Goal: Information Seeking & Learning: Learn about a topic

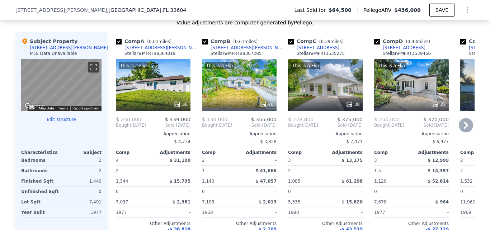
scroll to position [715, 0]
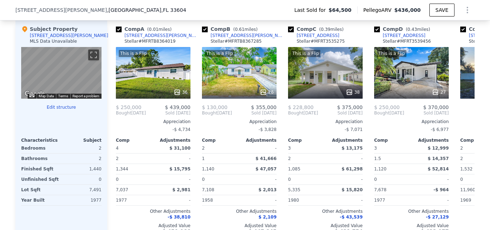
click at [64, 110] on button "Edit structure" at bounding box center [61, 107] width 80 height 6
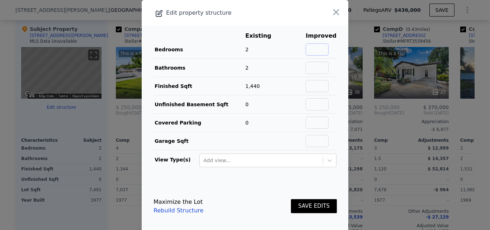
click at [312, 52] on input "text" at bounding box center [317, 49] width 23 height 12
type input "3"
click at [308, 208] on button "SAVE EDITS" at bounding box center [314, 206] width 46 height 14
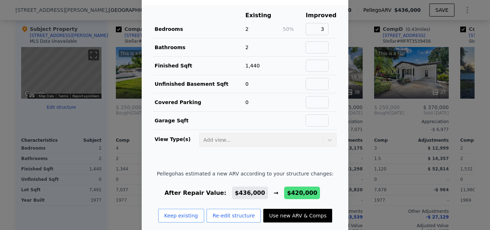
scroll to position [30, 0]
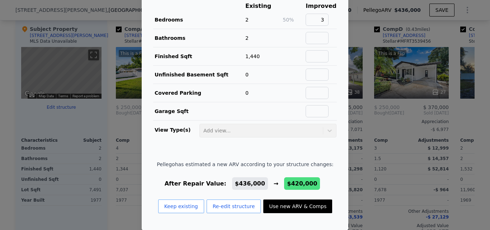
click at [303, 207] on button "Use new ARV & Comps" at bounding box center [297, 207] width 69 height 14
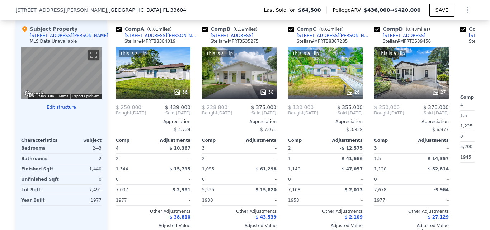
type input "$ 420,000"
type input "$ 323,491"
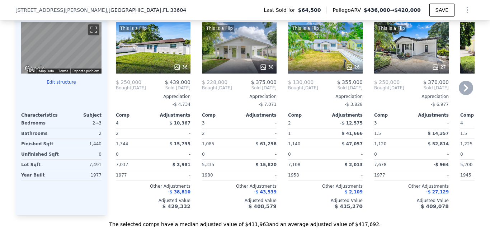
scroll to position [751, 0]
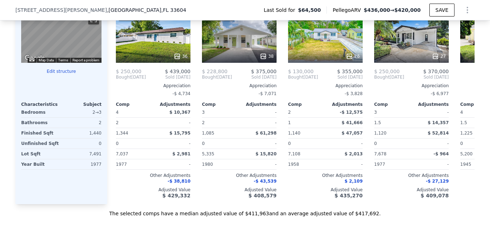
type input "$ 436,000"
type input "$ 338,505"
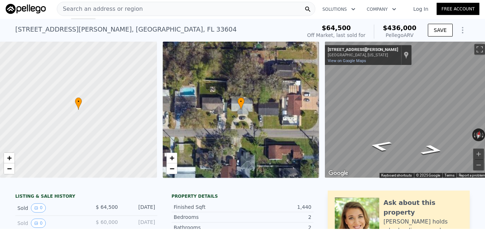
scroll to position [0, 0]
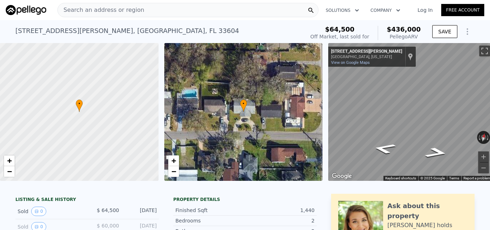
click at [140, 14] on div "Search an address or region" at bounding box center [187, 10] width 261 height 14
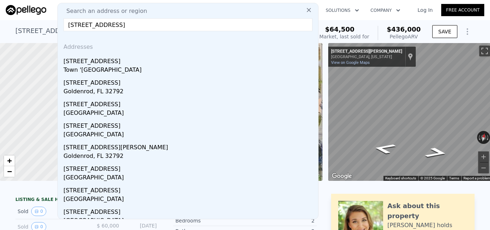
type input "[STREET_ADDRESS]"
click at [181, 24] on input "[STREET_ADDRESS]" at bounding box center [188, 24] width 249 height 13
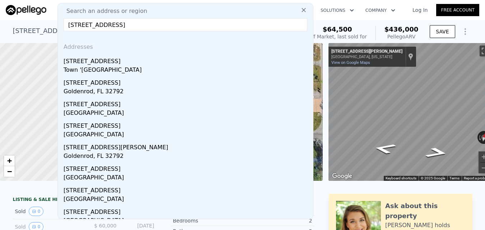
click at [181, 24] on input "[STREET_ADDRESS]" at bounding box center [186, 24] width 244 height 13
drag, startPoint x: 144, startPoint y: 68, endPoint x: 138, endPoint y: 4, distance: 64.5
click at [144, 69] on div "Town '[GEOGRAPHIC_DATA]" at bounding box center [187, 71] width 247 height 10
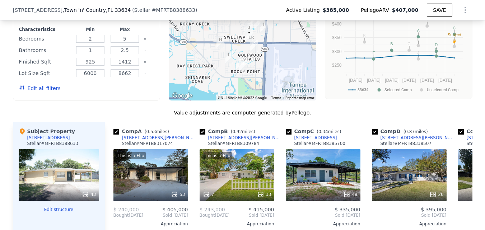
scroll to position [608, 0]
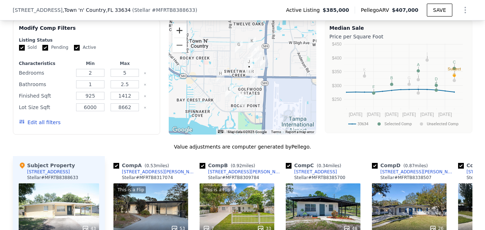
click at [179, 36] on button "Zoom in" at bounding box center [179, 30] width 14 height 14
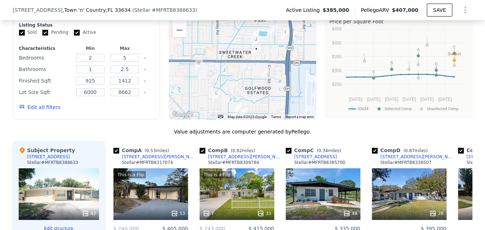
scroll to position [679, 0]
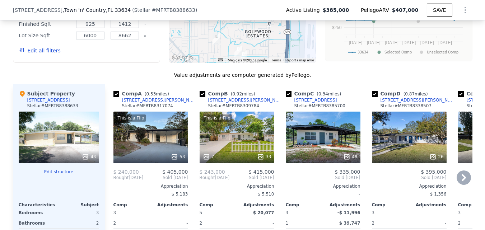
click at [459, 185] on icon at bounding box center [464, 177] width 14 height 14
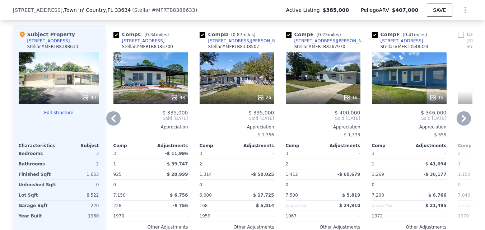
scroll to position [751, 0]
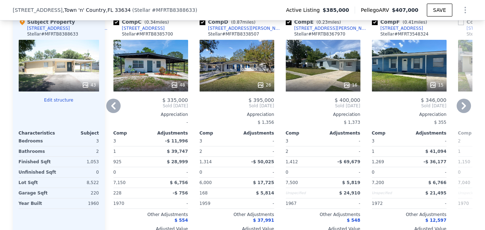
click at [111, 106] on icon at bounding box center [113, 106] width 14 height 14
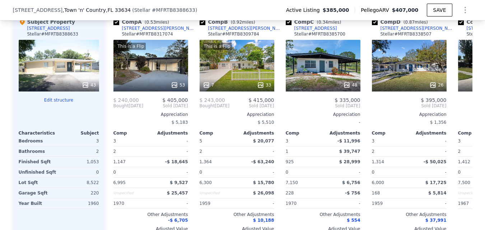
click at [66, 76] on div "43" at bounding box center [59, 66] width 80 height 52
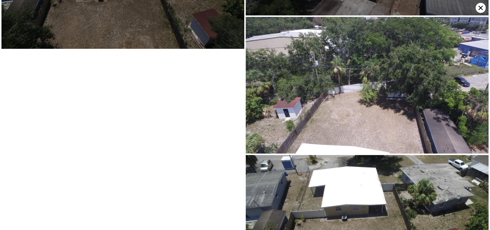
scroll to position [3395, 0]
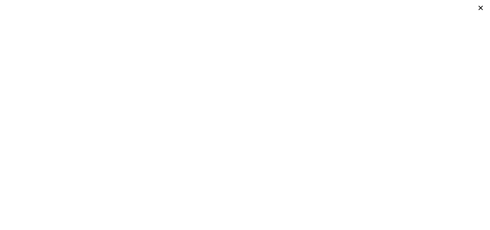
type input "4"
type input "1072"
type input "1879"
type input "5200"
type input "11960"
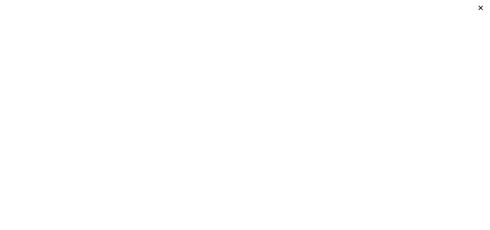
type input "$ 436,000"
type input "4"
type input "$ 338,505"
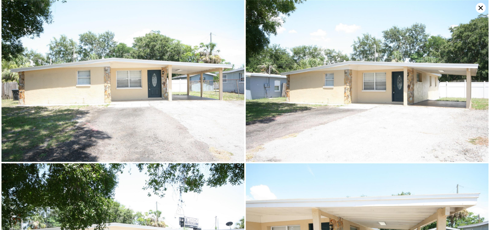
type input "5"
type input "925"
type input "1412"
type input "6000"
type input "8662"
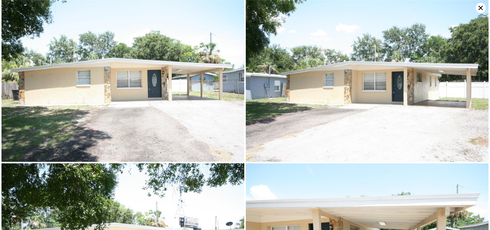
type input "$ 407,000"
type input "5"
type input "$ 2,499"
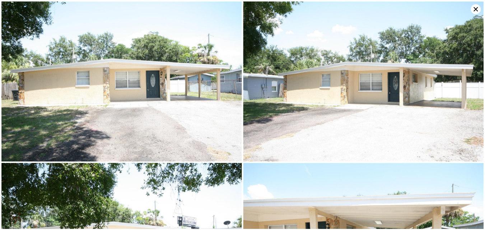
scroll to position [751, 0]
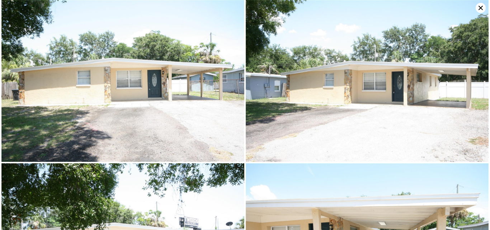
click at [479, 10] on icon at bounding box center [481, 8] width 10 height 10
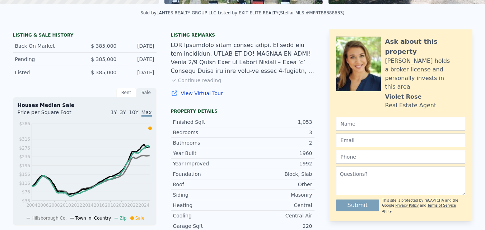
scroll to position [0, 0]
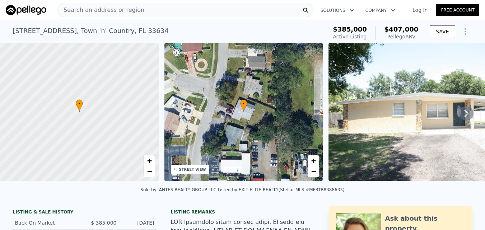
click at [172, 11] on div "Search an address or region" at bounding box center [185, 10] width 256 height 14
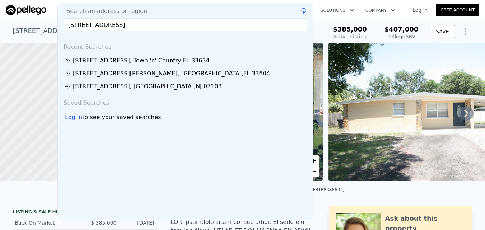
type input "[STREET_ADDRESS]"
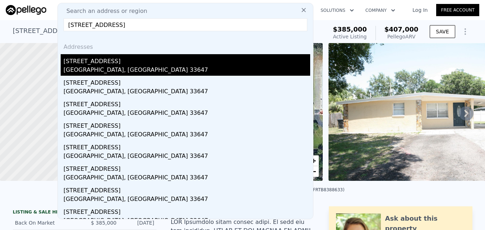
click at [154, 62] on div "[STREET_ADDRESS]" at bounding box center [187, 59] width 247 height 11
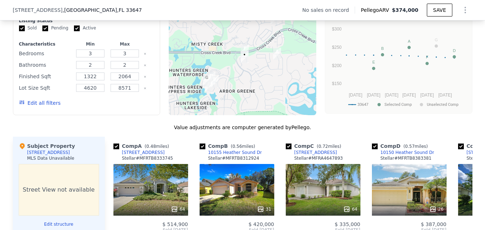
scroll to position [464, 0]
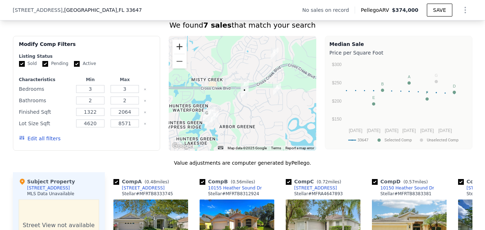
click at [179, 48] on button "Zoom in" at bounding box center [179, 46] width 14 height 14
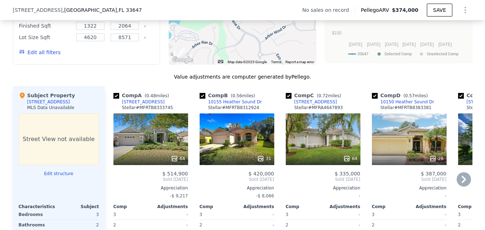
scroll to position [572, 0]
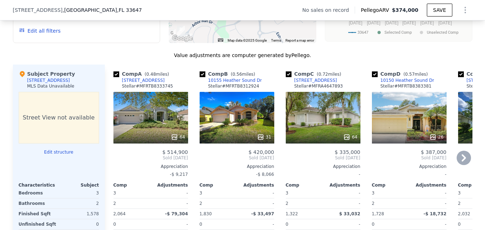
click at [460, 159] on icon at bounding box center [464, 158] width 14 height 14
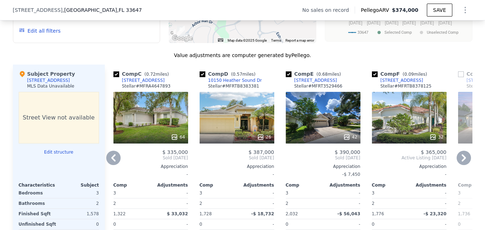
click at [110, 163] on icon at bounding box center [113, 158] width 14 height 14
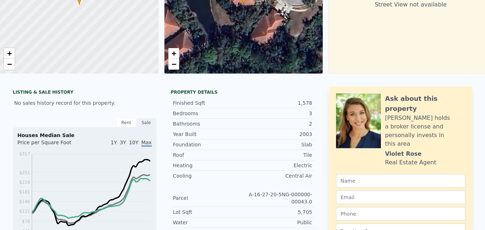
scroll to position [3, 0]
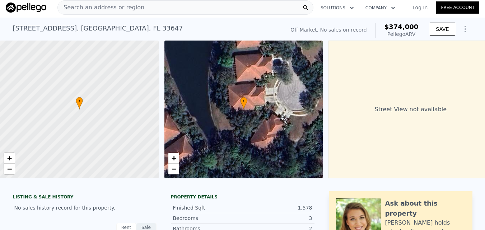
click at [151, 13] on div "Search an address or region" at bounding box center [185, 7] width 256 height 14
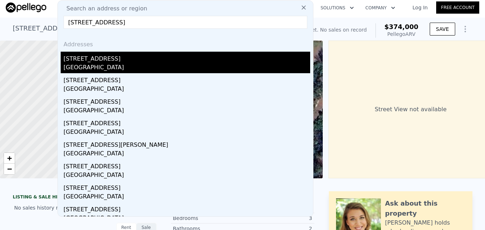
type input "[STREET_ADDRESS]"
click at [148, 60] on div "[STREET_ADDRESS]" at bounding box center [187, 57] width 247 height 11
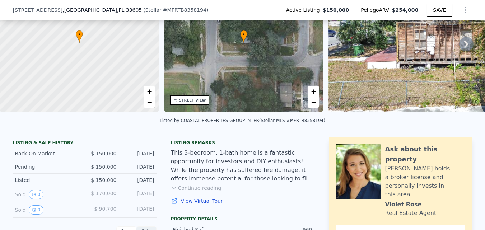
scroll to position [3, 0]
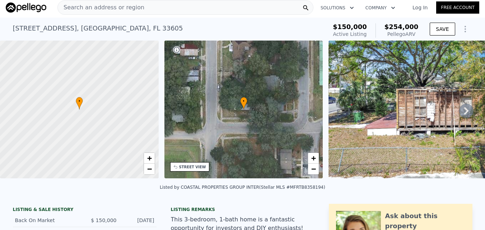
click at [153, 7] on div "Search an address or region" at bounding box center [185, 7] width 256 height 14
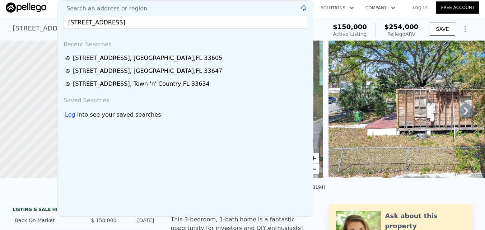
type input "[STREET_ADDRESS]"
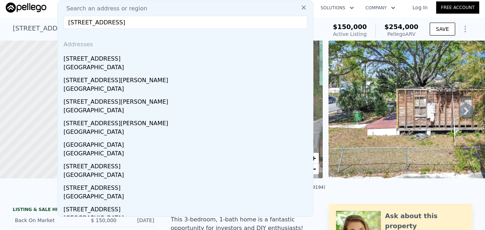
click at [164, 65] on div "[GEOGRAPHIC_DATA]" at bounding box center [187, 68] width 247 height 10
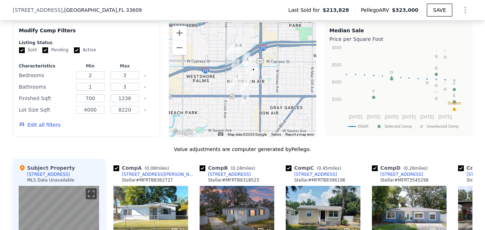
scroll to position [572, 0]
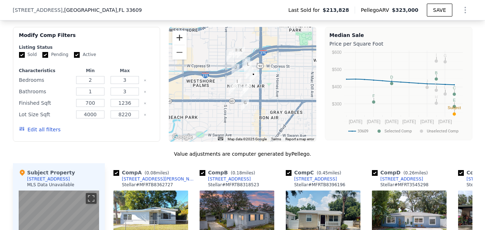
click at [177, 45] on button "Zoom in" at bounding box center [179, 38] width 14 height 14
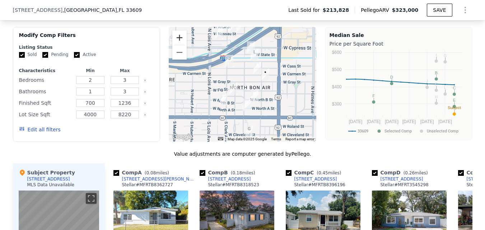
click at [176, 40] on button "Zoom in" at bounding box center [179, 38] width 14 height 14
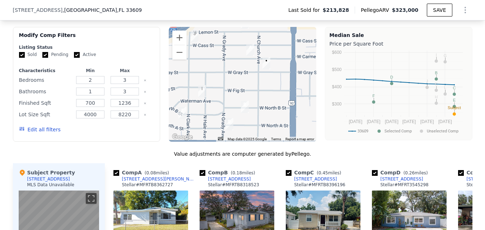
drag, startPoint x: 245, startPoint y: 86, endPoint x: 225, endPoint y: 79, distance: 21.7
click at [225, 79] on div at bounding box center [243, 84] width 148 height 115
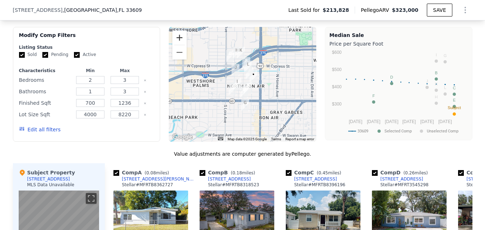
click at [180, 43] on button "Zoom in" at bounding box center [179, 38] width 14 height 14
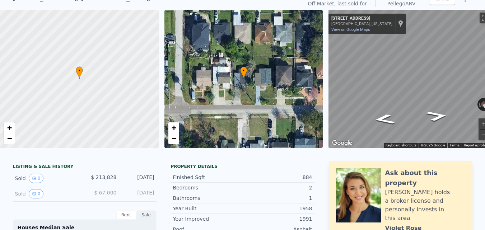
scroll to position [0, 0]
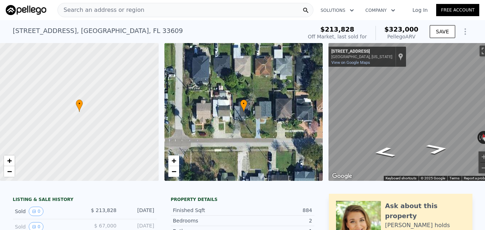
click at [135, 14] on div "Search an address or region" at bounding box center [185, 10] width 256 height 14
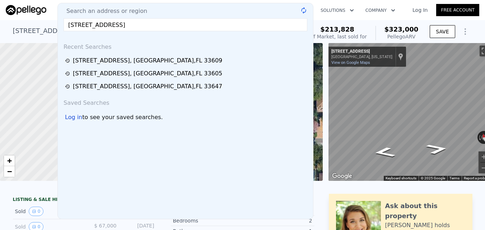
type input "[STREET_ADDRESS]"
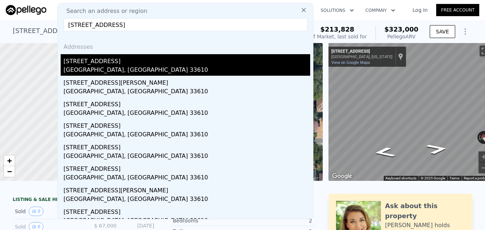
click at [119, 66] on div "[GEOGRAPHIC_DATA], [GEOGRAPHIC_DATA] 33610" at bounding box center [187, 71] width 247 height 10
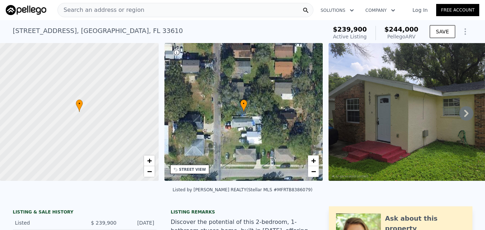
click at [167, 10] on div "Search an address or region" at bounding box center [185, 10] width 256 height 14
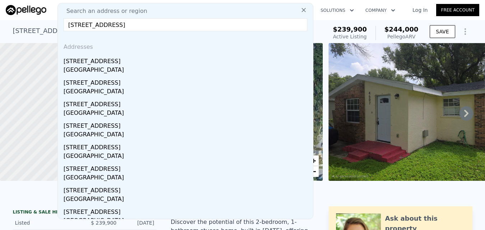
type input "[STREET_ADDRESS]"
click at [164, 65] on div "[STREET_ADDRESS]" at bounding box center [187, 59] width 247 height 11
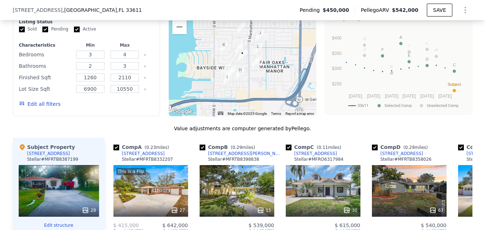
scroll to position [610, 0]
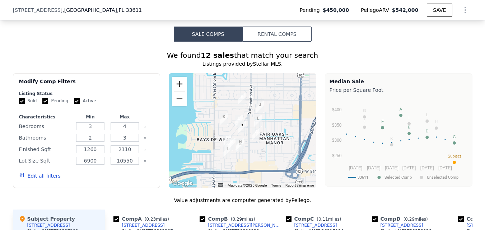
click at [178, 91] on button "Zoom in" at bounding box center [179, 84] width 14 height 14
click at [181, 91] on button "Zoom in" at bounding box center [179, 84] width 14 height 14
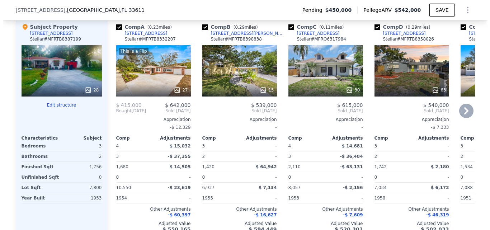
scroll to position [790, 0]
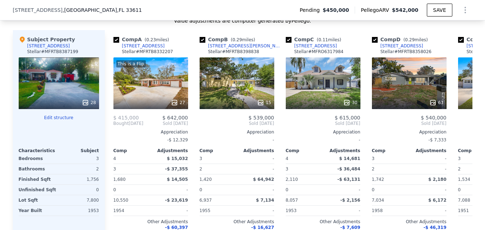
click at [61, 82] on div "28" at bounding box center [59, 83] width 80 height 52
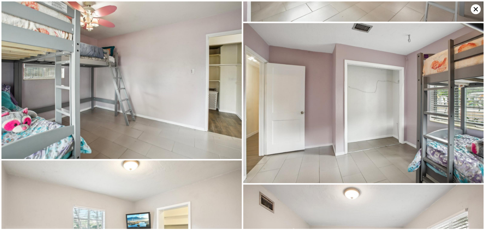
scroll to position [1292, 0]
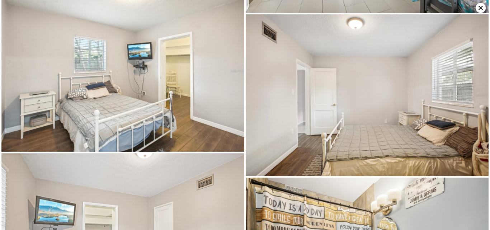
click at [479, 9] on icon at bounding box center [481, 8] width 10 height 10
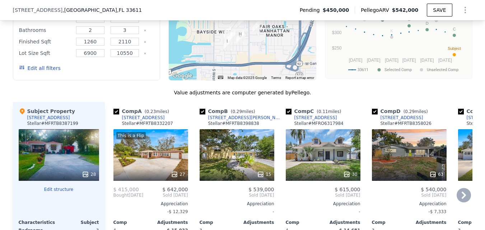
scroll to position [682, 0]
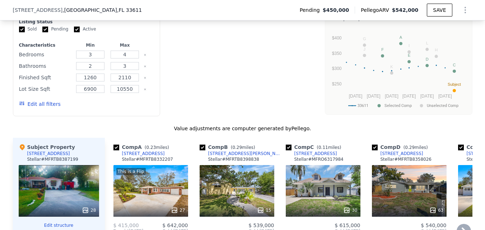
click at [180, 24] on div "We found 12 sales that match your search Listings provided by Stellar MLS . Fil…" at bounding box center [242, 170] width 459 height 401
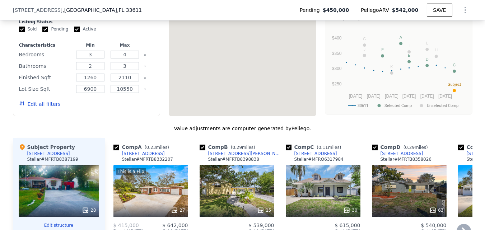
scroll to position [646, 0]
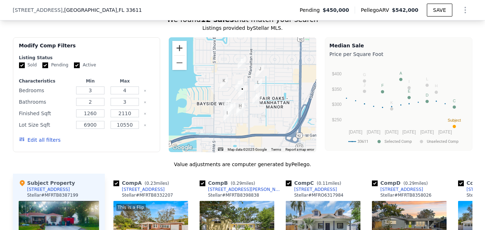
click at [173, 55] on button "Zoom in" at bounding box center [179, 48] width 14 height 14
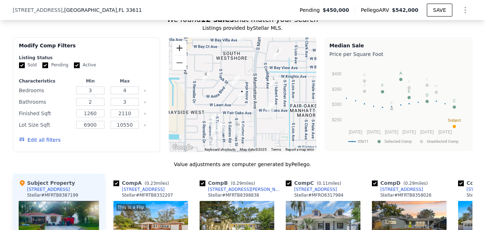
click at [176, 55] on button "Zoom in" at bounding box center [179, 48] width 14 height 14
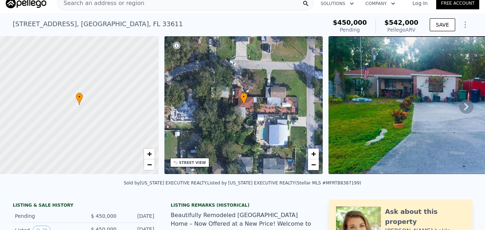
scroll to position [3, 0]
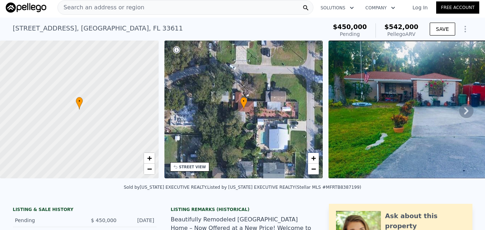
click at [186, 8] on div "Search an address or region" at bounding box center [185, 7] width 256 height 14
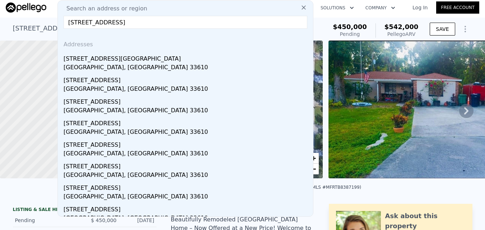
type input "[STREET_ADDRESS]"
